Goal: Information Seeking & Learning: Learn about a topic

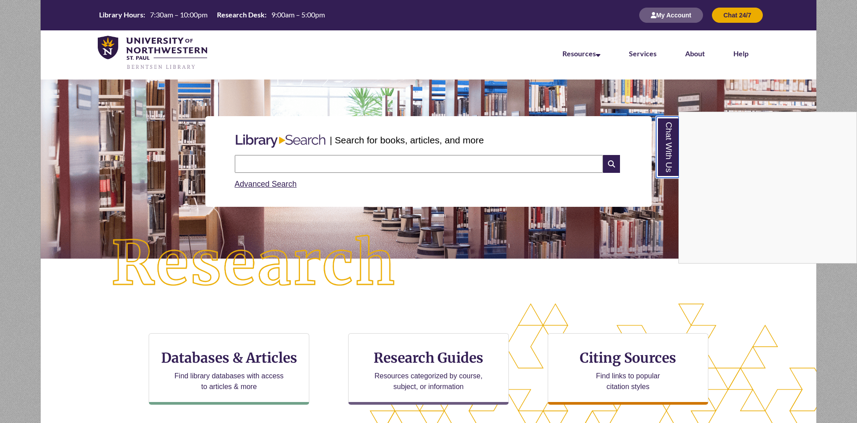
click at [669, 149] on link "Chat With Us" at bounding box center [667, 147] width 23 height 61
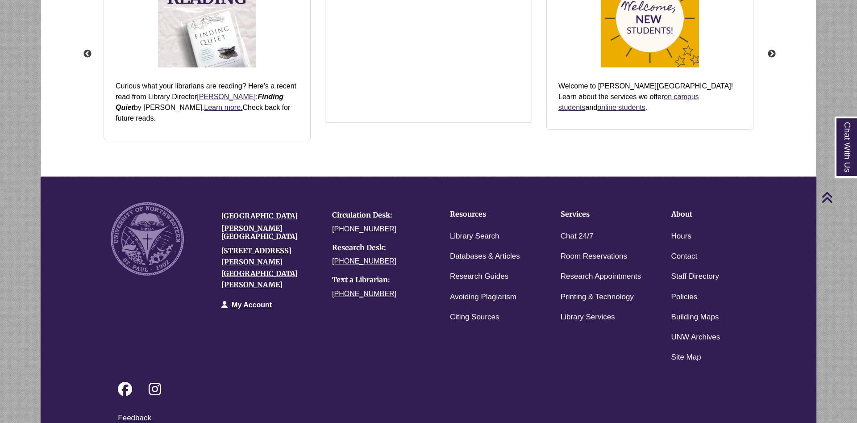
scroll to position [1160, 0]
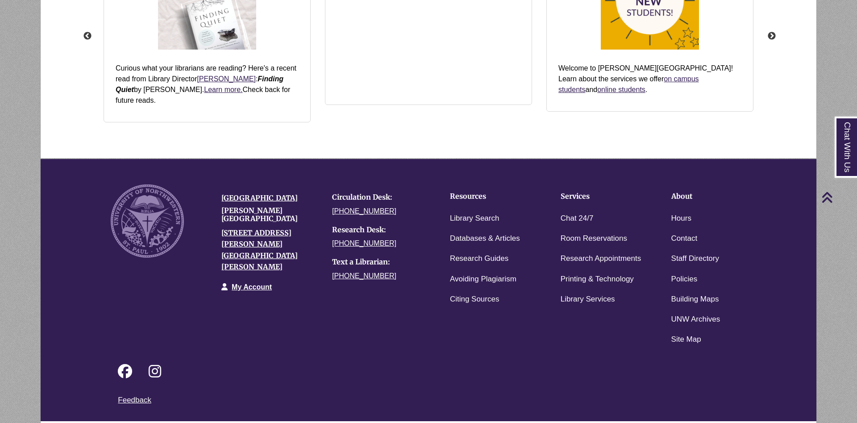
click at [756, 422] on link "Login to LibApps" at bounding box center [754, 426] width 37 height 5
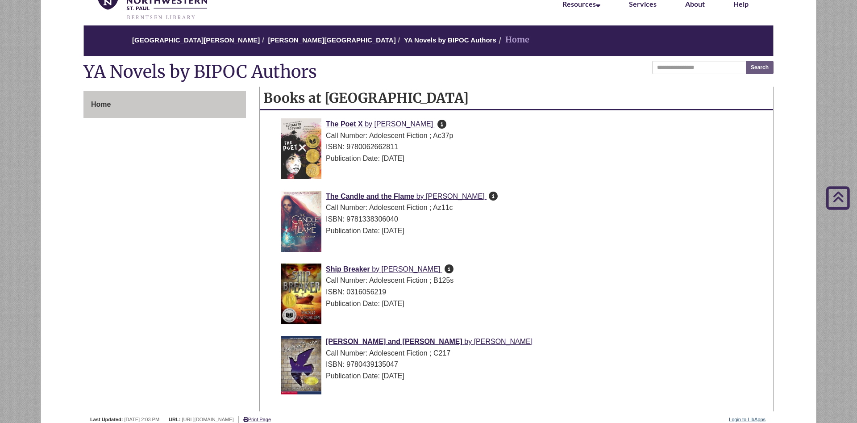
scroll to position [46, 0]
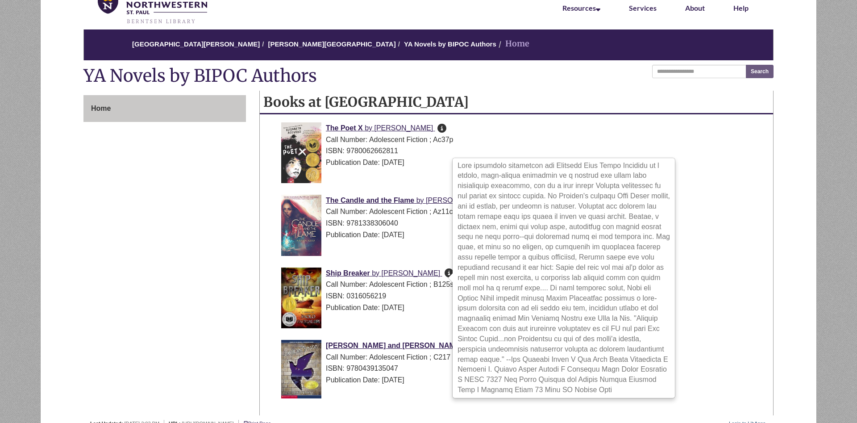
click at [445, 273] on icon at bounding box center [449, 272] width 9 height 0
click at [726, 261] on li "The Candle and the Flame by Nafiza Azad Call Number: Adolescent Fiction ; Az11c…" at bounding box center [524, 227] width 492 height 73
